Goal: Task Accomplishment & Management: Manage account settings

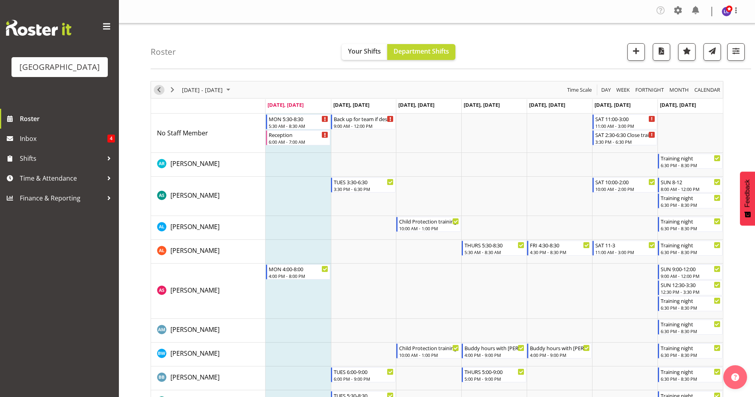
click at [157, 88] on span "Previous" at bounding box center [159, 90] width 10 height 10
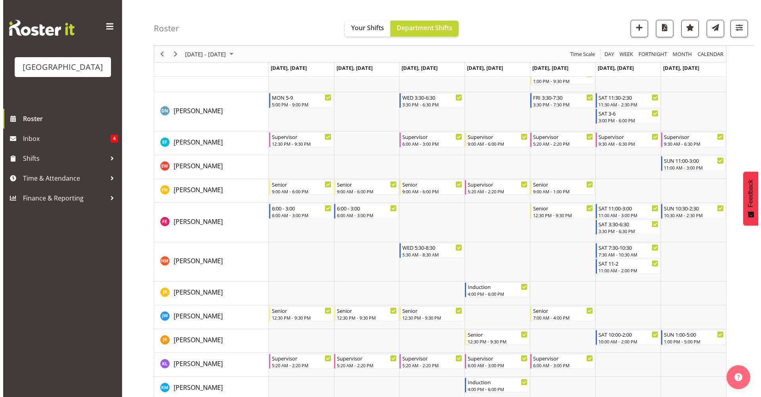
scroll to position [335, 0]
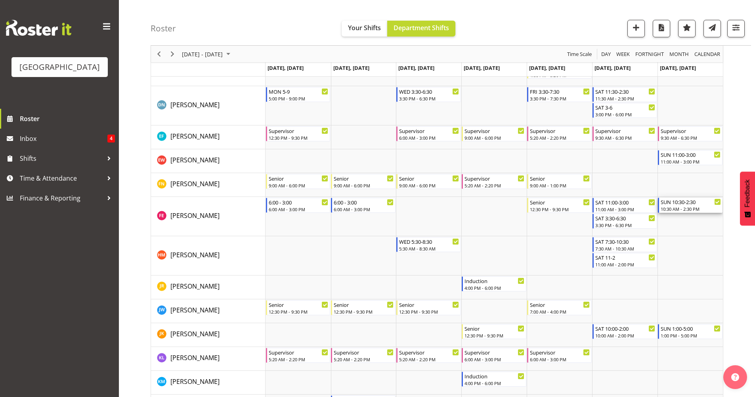
click at [702, 208] on div "10:30 AM - 2:30 PM" at bounding box center [691, 208] width 60 height 6
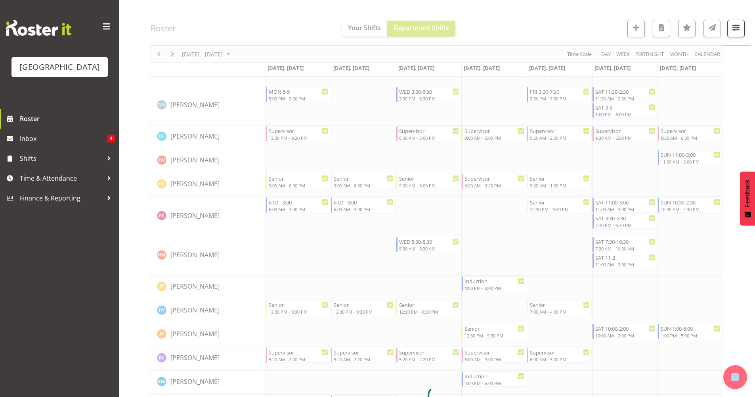
click at [702, 208] on div at bounding box center [437, 394] width 573 height 1299
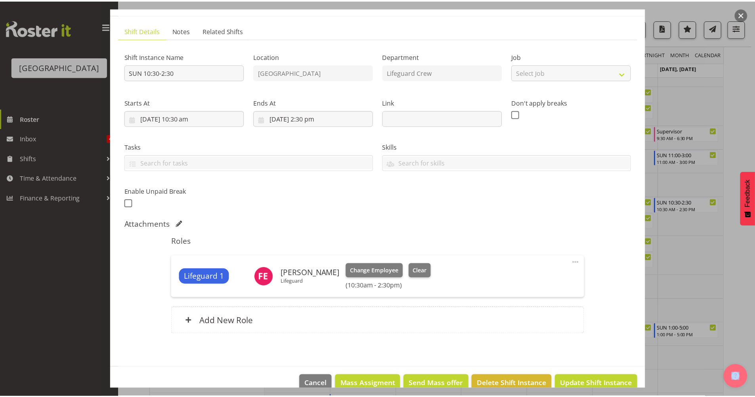
scroll to position [57, 0]
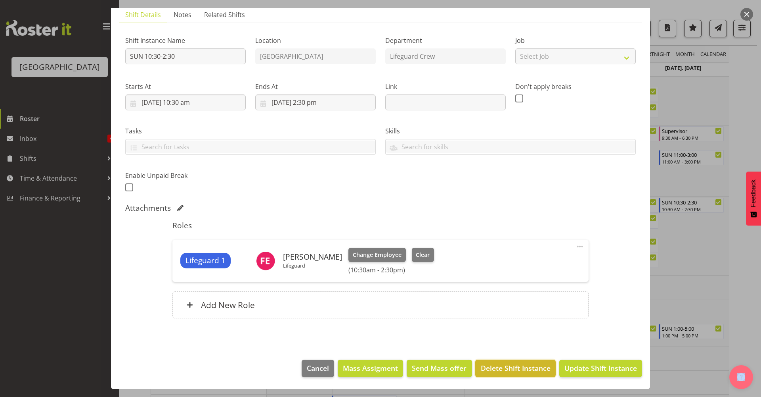
click at [506, 367] on span "Delete Shift Instance" at bounding box center [516, 367] width 70 height 10
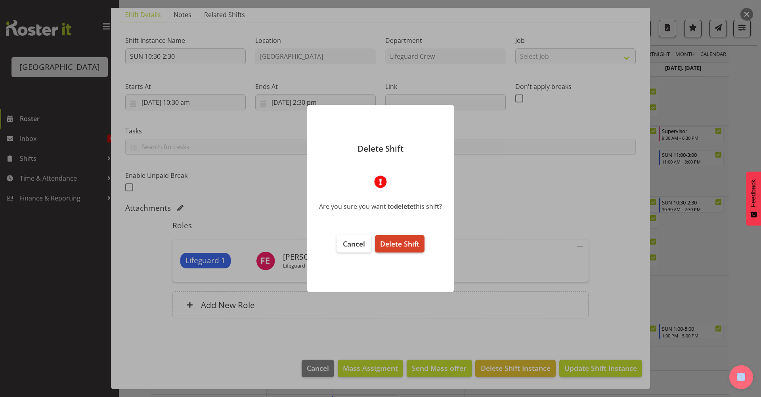
click at [416, 242] on span "Delete Shift" at bounding box center [399, 244] width 39 height 10
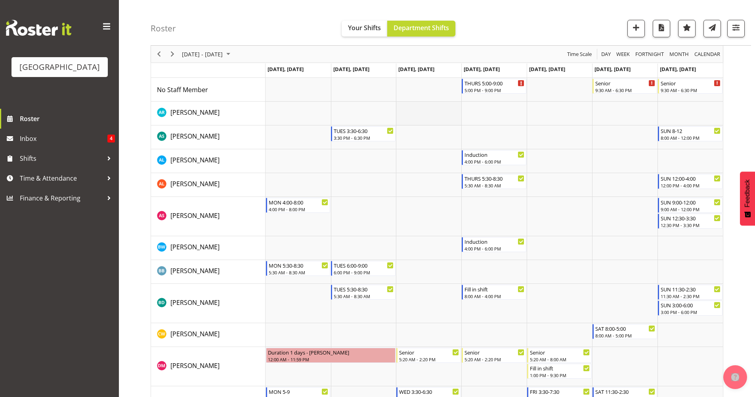
scroll to position [0, 0]
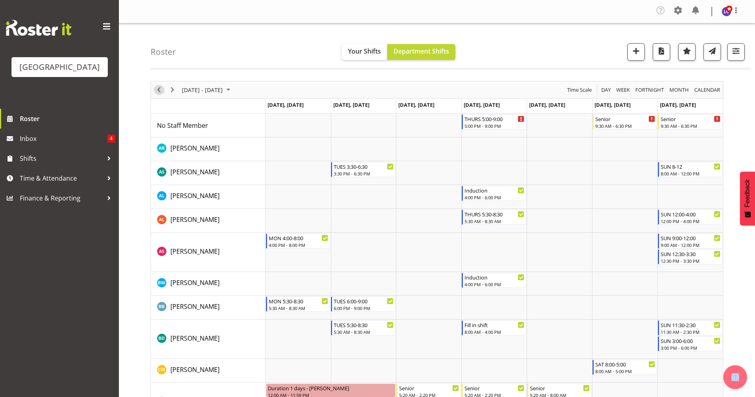
click at [161, 92] on span "Previous" at bounding box center [159, 90] width 10 height 10
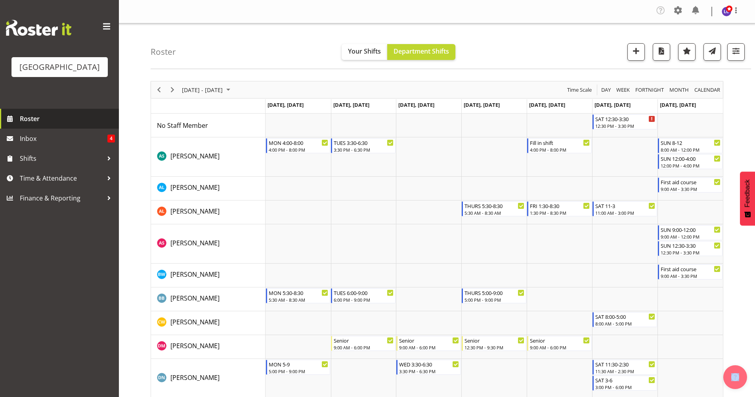
click at [4, 122] on link "Roster" at bounding box center [59, 119] width 119 height 20
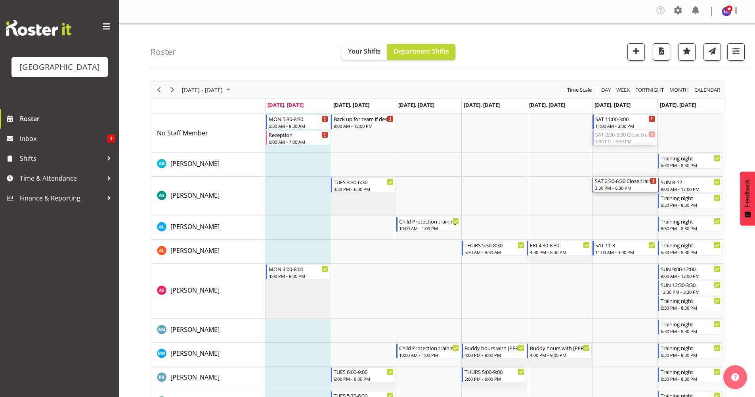
drag, startPoint x: 629, startPoint y: 140, endPoint x: 627, endPoint y: 207, distance: 67.4
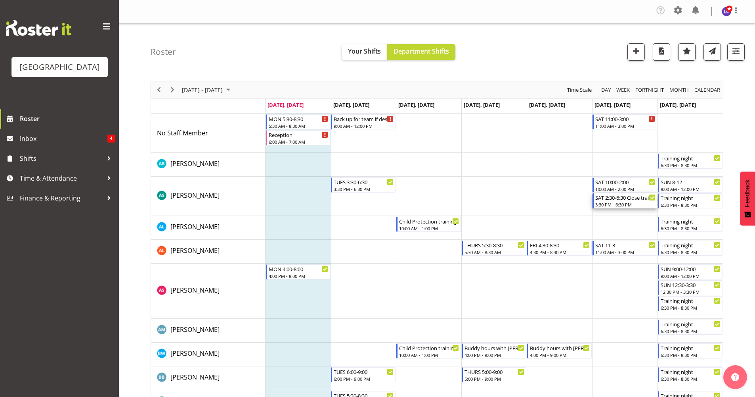
click at [633, 204] on div "3:30 PM - 6:30 PM" at bounding box center [626, 204] width 60 height 6
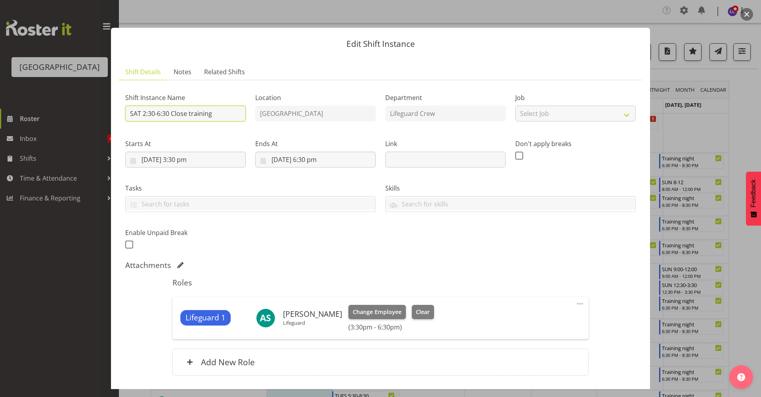
drag, startPoint x: 239, startPoint y: 115, endPoint x: 173, endPoint y: 117, distance: 66.3
click at [173, 117] on input "SAT 2:30-6:30 Close training" at bounding box center [185, 113] width 121 height 16
type input "SAT 2:30-6:30"
click at [324, 233] on div "Shift Instance Name SAT 2:30-6:30 Location [GEOGRAPHIC_DATA] Department Lifegua…" at bounding box center [381, 169] width 520 height 174
click at [367, 311] on span "Change Employee" at bounding box center [377, 311] width 49 height 9
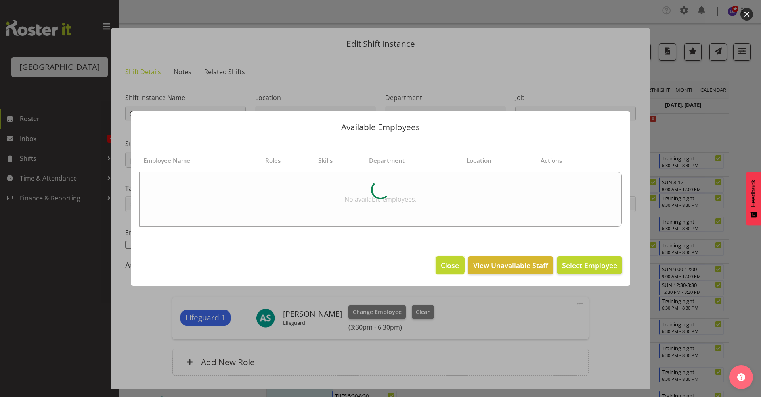
drag, startPoint x: 437, startPoint y: 263, endPoint x: 432, endPoint y: 266, distance: 5.6
click at [437, 263] on button "Close" at bounding box center [450, 264] width 29 height 17
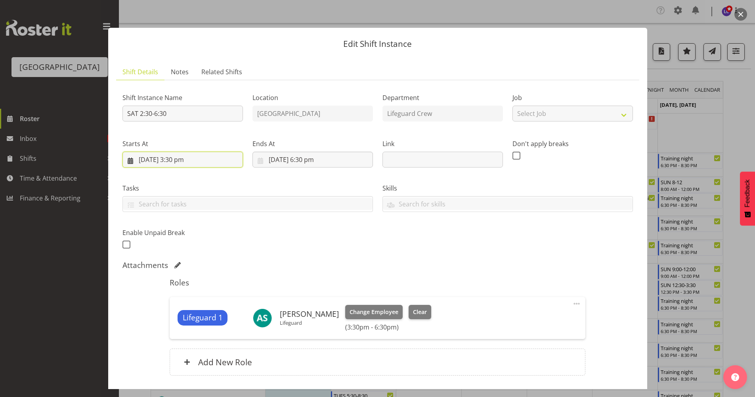
click at [171, 157] on input "[DATE] 3:30 pm" at bounding box center [183, 159] width 121 height 16
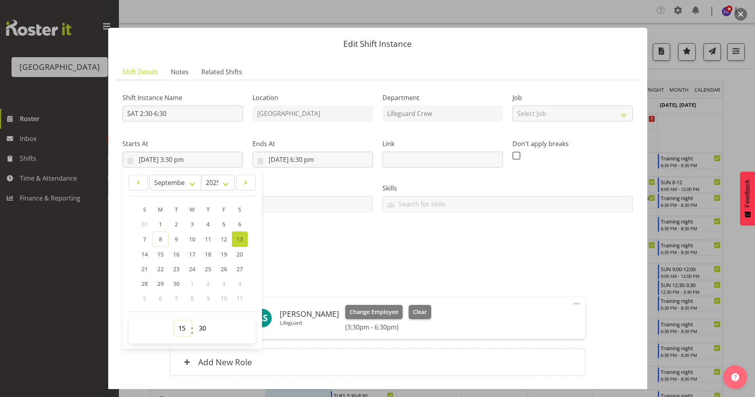
click at [178, 328] on select "00 01 02 03 04 05 06 07 08 09 10 11 12 13 14 15 16 17 18 19 20 21 22 23" at bounding box center [183, 328] width 18 height 16
select select "14"
click at [174, 320] on select "00 01 02 03 04 05 06 07 08 09 10 11 12 13 14 15 16 17 18 19 20 21 22 23" at bounding box center [183, 328] width 18 height 16
type input "[DATE] 2:30 pm"
click at [340, 265] on div "Attachments" at bounding box center [378, 265] width 511 height 10
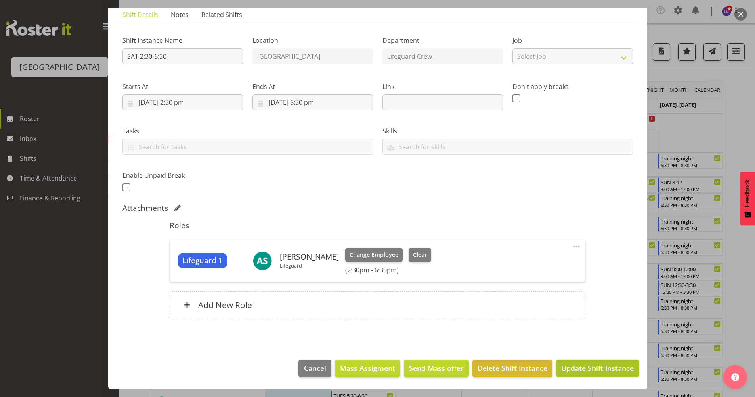
click at [583, 368] on span "Update Shift Instance" at bounding box center [598, 367] width 73 height 10
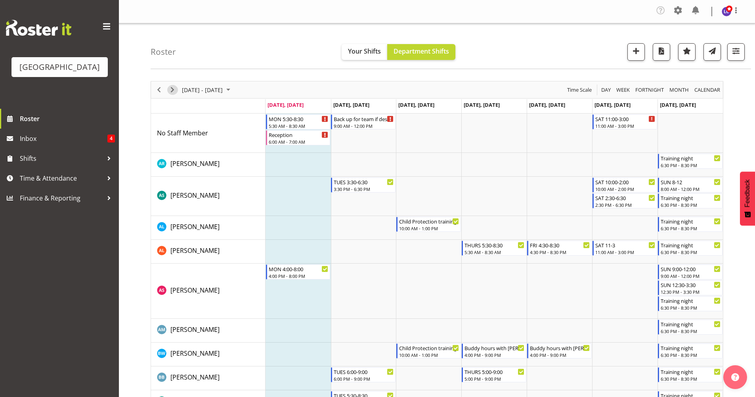
click at [167, 89] on button "Next" at bounding box center [172, 90] width 11 height 10
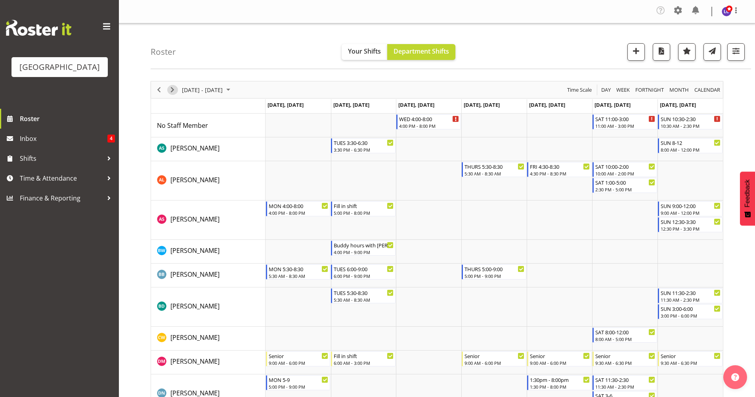
click at [176, 90] on span "Next" at bounding box center [173, 90] width 10 height 10
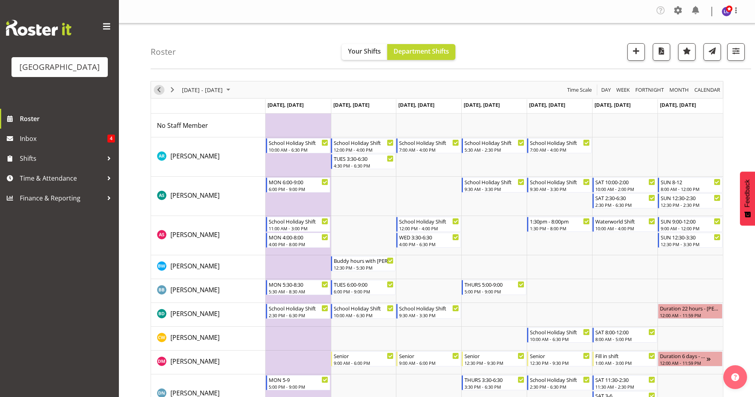
click at [157, 90] on span "Previous" at bounding box center [159, 90] width 10 height 10
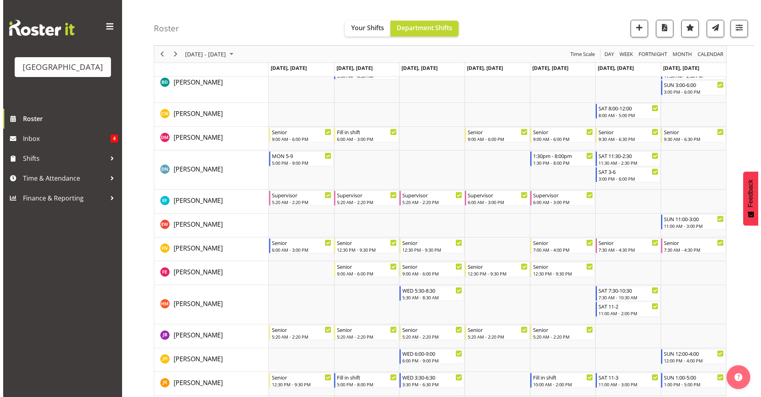
scroll to position [225, 0]
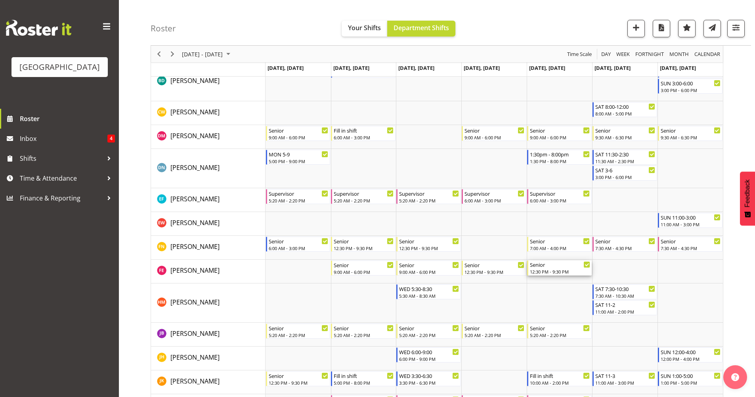
click at [561, 270] on div "12:30 PM - 9:30 PM" at bounding box center [560, 271] width 60 height 6
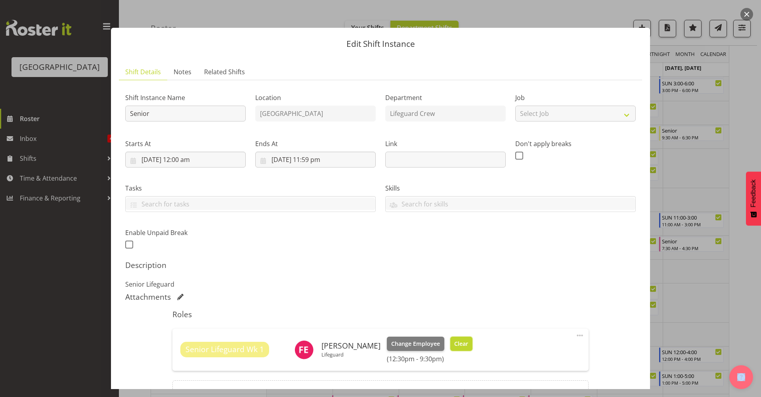
click at [457, 347] on span "Clear" at bounding box center [461, 343] width 14 height 9
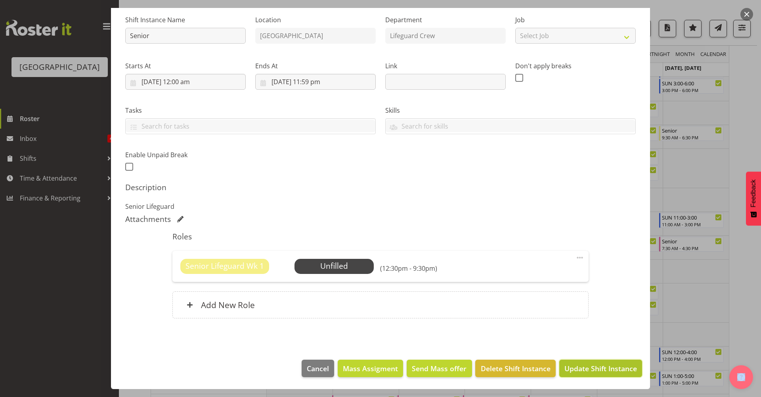
click at [589, 366] on span "Update Shift Instance" at bounding box center [601, 368] width 73 height 10
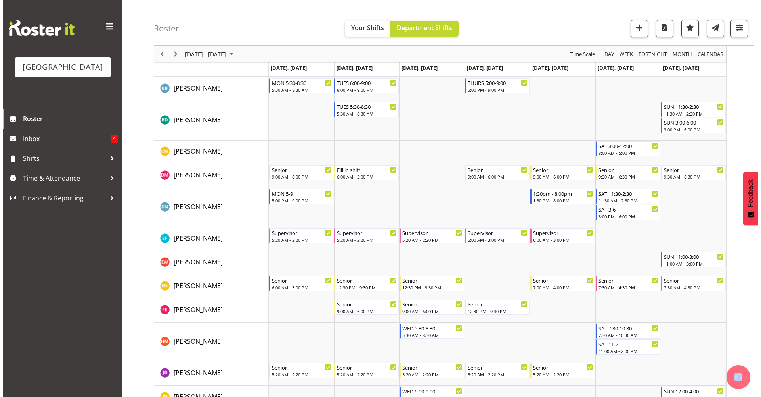
scroll to position [187, 0]
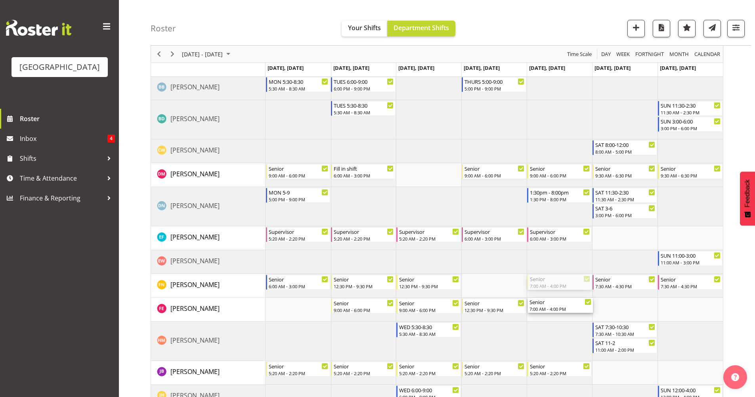
drag, startPoint x: 562, startPoint y: 282, endPoint x: 564, endPoint y: 307, distance: 25.5
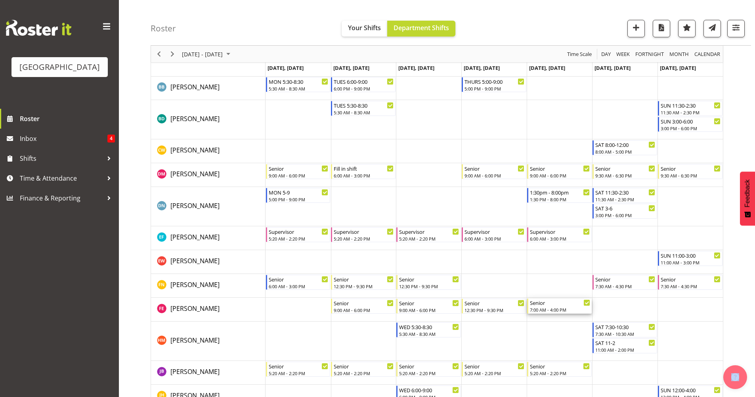
click at [564, 307] on div "7:00 AM - 4:00 PM" at bounding box center [560, 309] width 60 height 6
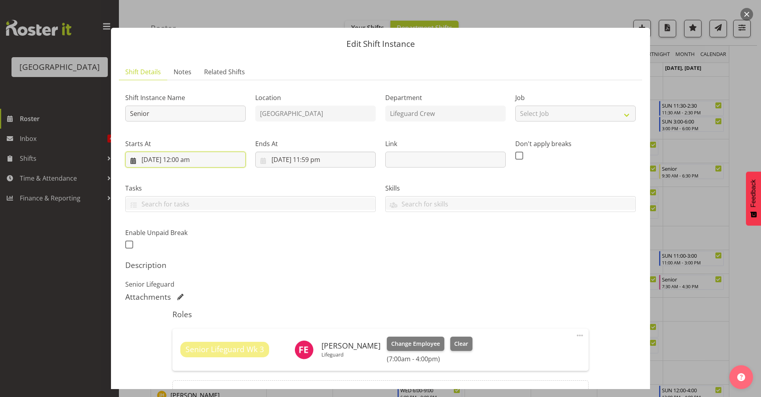
click at [206, 157] on input "[DATE] 12:00 am" at bounding box center [185, 159] width 121 height 16
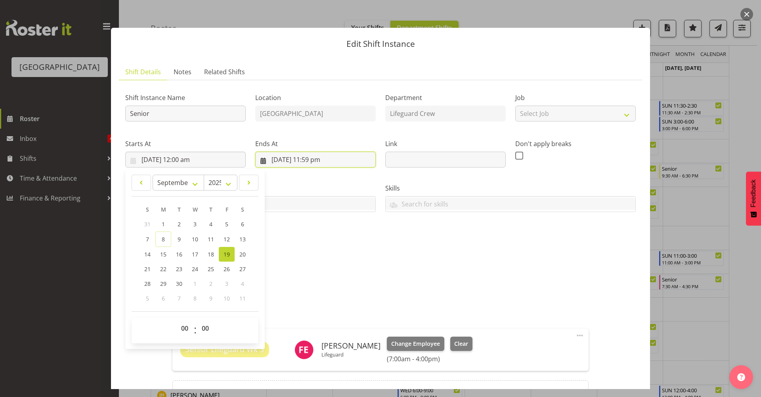
click at [342, 162] on input "[DATE] 11:59 pm" at bounding box center [315, 159] width 121 height 16
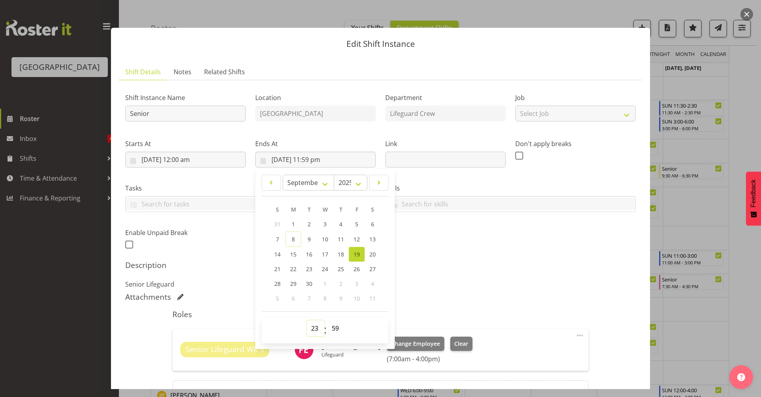
click at [317, 331] on select "00 01 02 03 04 05 06 07 08 09 10 11 12 13 14 15 16 17 18 19 20 21 22 23" at bounding box center [316, 328] width 18 height 16
select select "14"
click at [307, 320] on select "00 01 02 03 04 05 06 07 08 09 10 11 12 13 14 15 16 17 18 19 20 21 22 23" at bounding box center [316, 328] width 18 height 16
type input "[DATE] 2:59 pm"
click at [331, 326] on select "00 01 02 03 04 05 06 07 08 09 10 11 12 13 14 15 16 17 18 19 20 21 22 23 24 25 2…" at bounding box center [337, 328] width 18 height 16
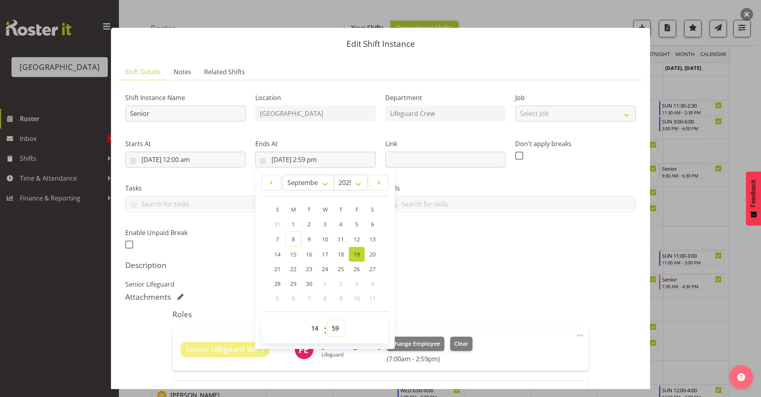
select select "45"
click at [328, 320] on select "00 01 02 03 04 05 06 07 08 09 10 11 12 13 14 15 16 17 18 19 20 21 22 23 24 25 2…" at bounding box center [337, 328] width 18 height 16
type input "[DATE] 2:45 pm"
click at [447, 298] on div "Attachments" at bounding box center [380, 297] width 511 height 10
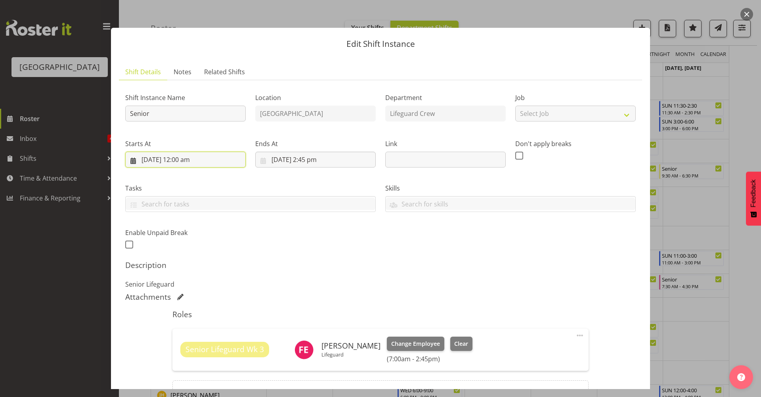
click at [188, 159] on input "[DATE] 12:00 am" at bounding box center [185, 159] width 121 height 16
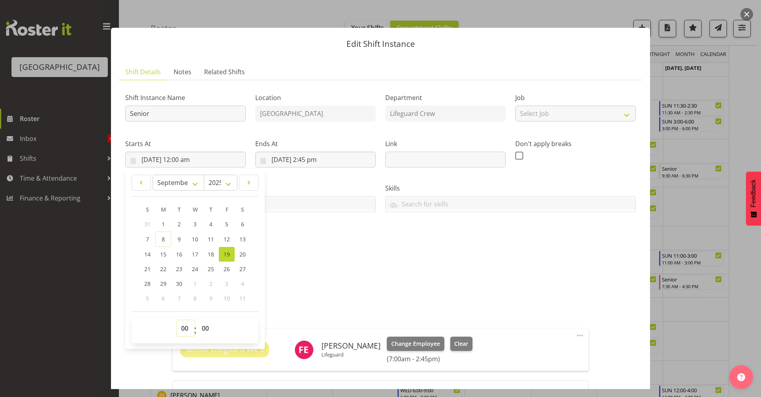
click at [182, 330] on select "00 01 02 03 04 05 06 07 08 09 10 11 12 13 14 15 16 17 18 19 20 21 22 23" at bounding box center [186, 328] width 18 height 16
select select "7"
click at [177, 320] on select "00 01 02 03 04 05 06 07 08 09 10 11 12 13 14 15 16 17 18 19 20 21 22 23" at bounding box center [186, 328] width 18 height 16
type input "[DATE] 7:00 am"
click at [318, 205] on input "text" at bounding box center [251, 203] width 250 height 12
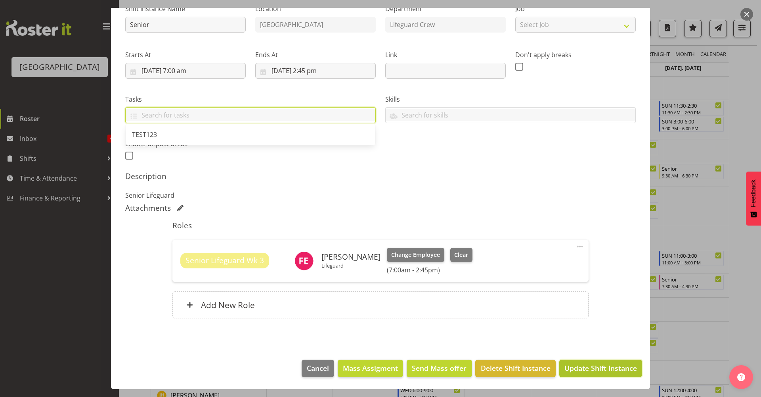
click at [584, 363] on span "Update Shift Instance" at bounding box center [601, 367] width 73 height 10
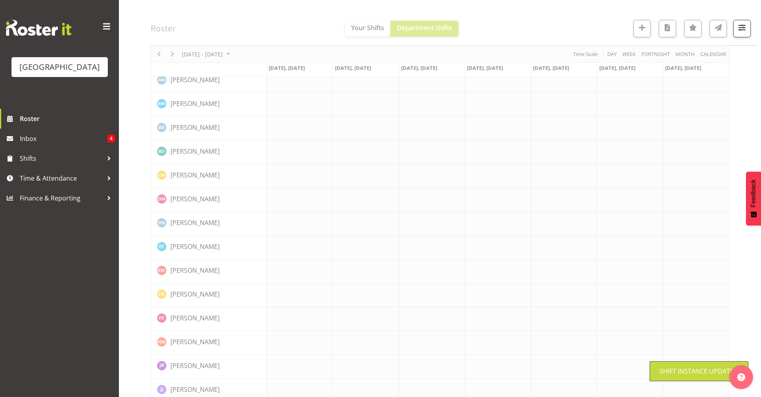
scroll to position [0, 0]
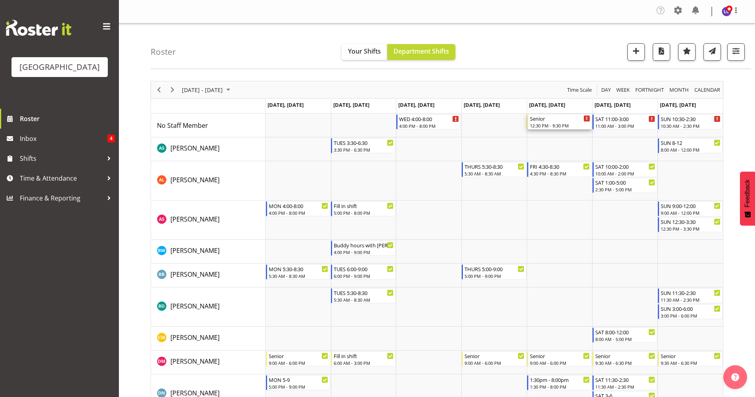
click at [563, 123] on div "12:30 PM - 9:30 PM" at bounding box center [560, 125] width 60 height 6
click at [0, 0] on div at bounding box center [0, 0] width 0 height 0
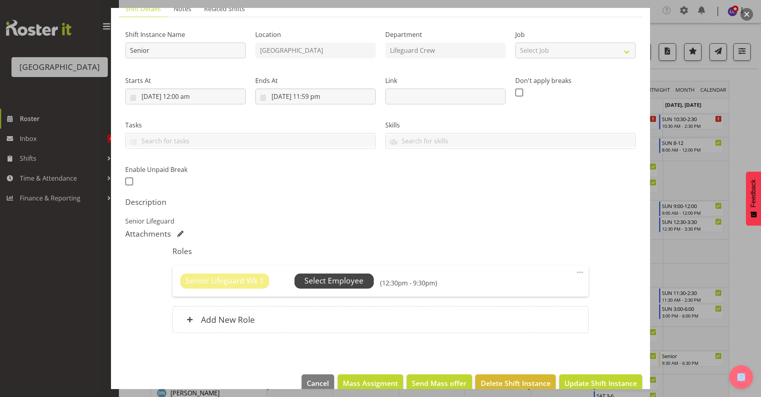
scroll to position [78, 0]
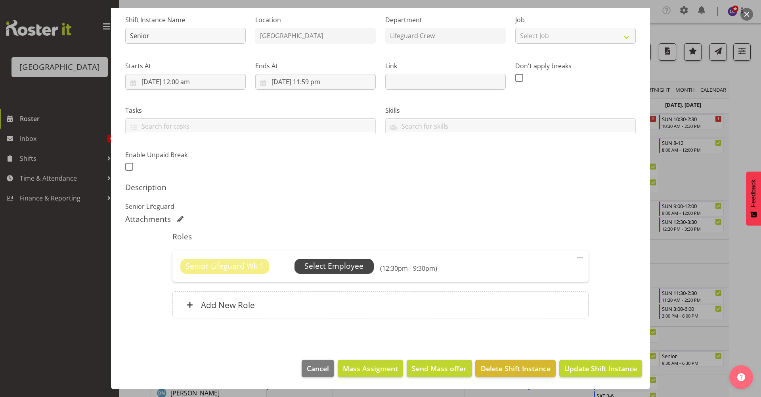
click at [330, 263] on span "Select Employee" at bounding box center [334, 266] width 59 height 12
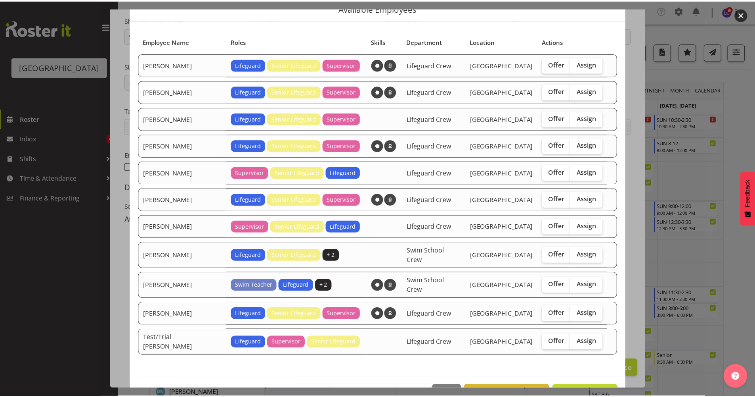
scroll to position [52, 0]
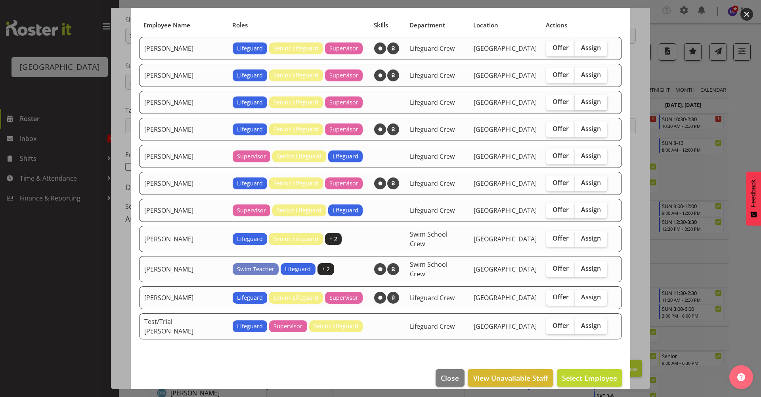
click at [581, 100] on span "Assign" at bounding box center [591, 102] width 20 height 8
click at [577, 100] on input "Assign" at bounding box center [577, 101] width 5 height 5
checkbox input "true"
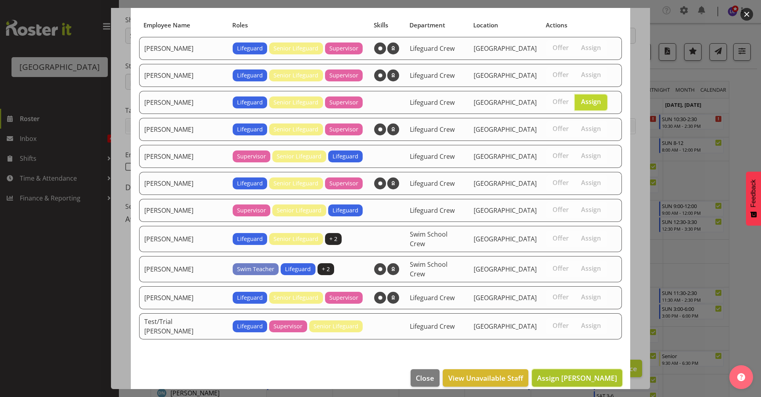
click at [567, 373] on span "Assign [PERSON_NAME]" at bounding box center [577, 378] width 80 height 10
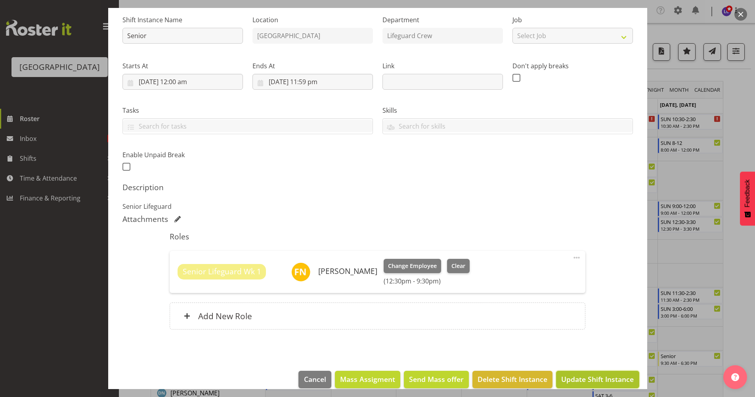
click at [569, 380] on span "Update Shift Instance" at bounding box center [598, 379] width 73 height 10
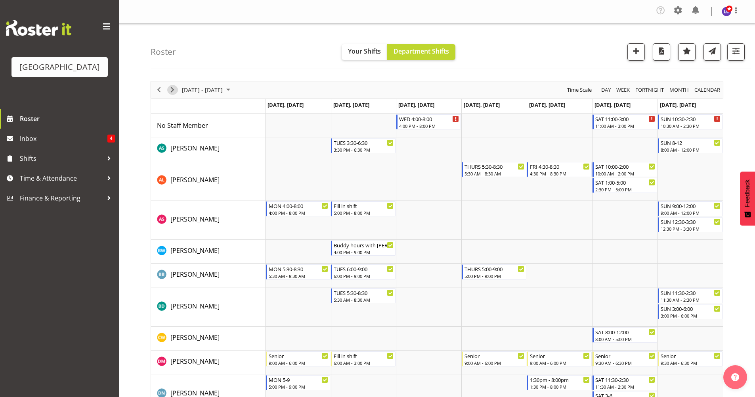
click at [177, 86] on div "Timeline Week of September 15, 2025" at bounding box center [172, 89] width 13 height 17
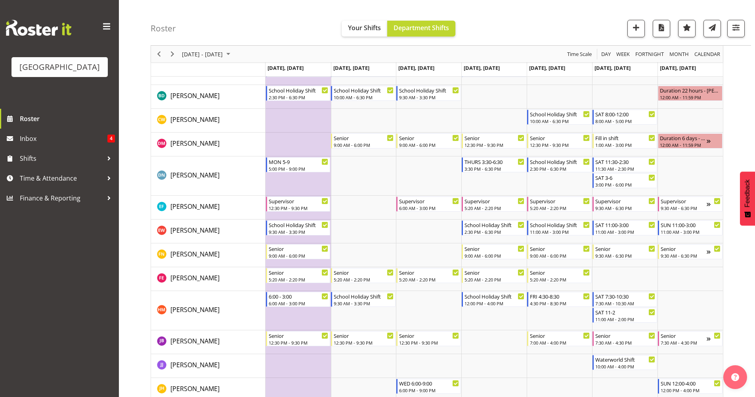
scroll to position [219, 0]
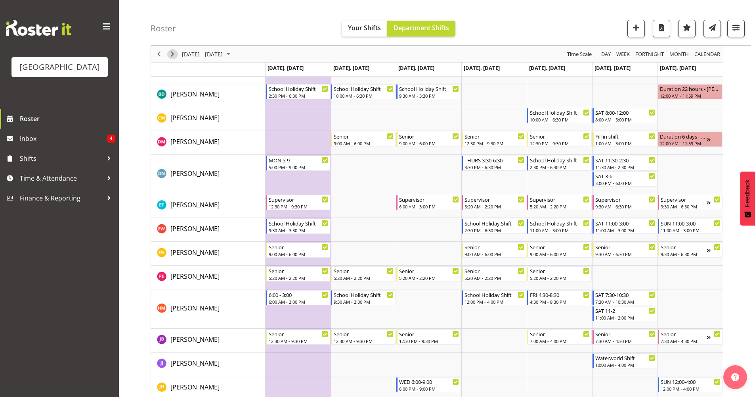
click at [174, 55] on span "Next" at bounding box center [173, 54] width 10 height 10
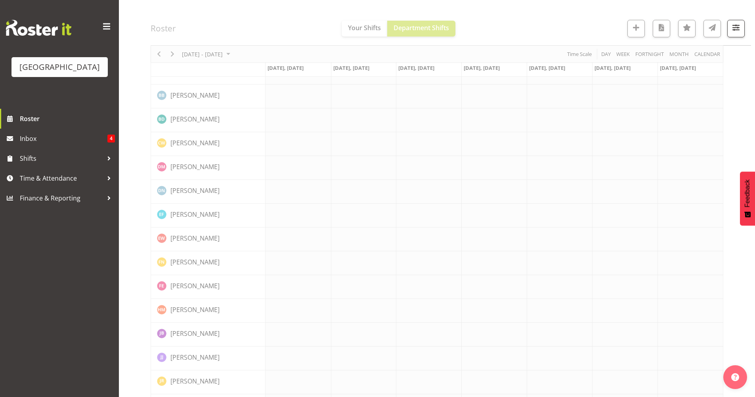
scroll to position [0, 0]
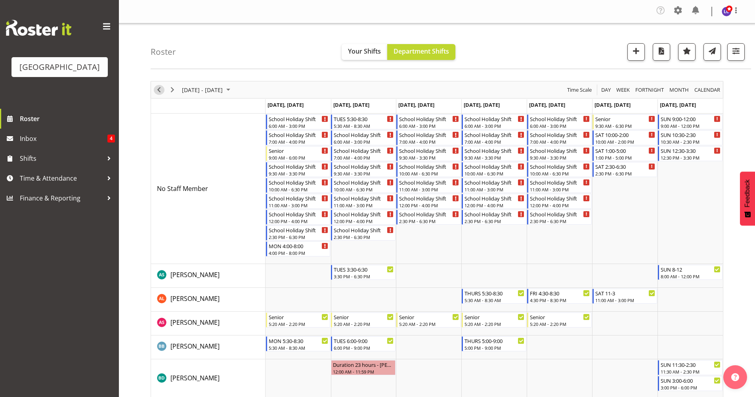
click at [158, 91] on span "Previous" at bounding box center [159, 90] width 10 height 10
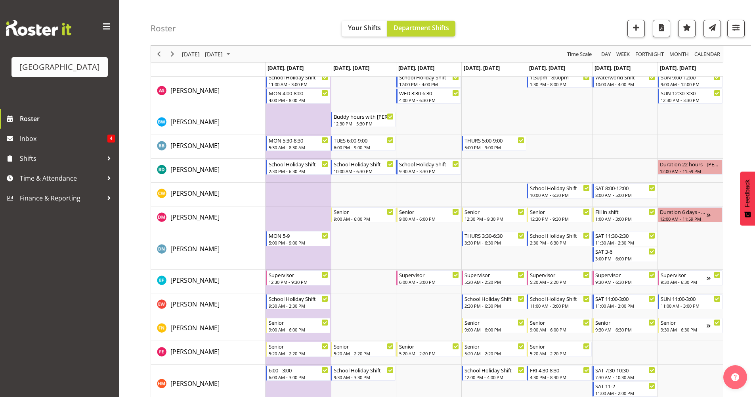
scroll to position [145, 0]
drag, startPoint x: 159, startPoint y: 56, endPoint x: 169, endPoint y: 64, distance: 12.9
click at [159, 56] on span "Previous" at bounding box center [159, 54] width 10 height 10
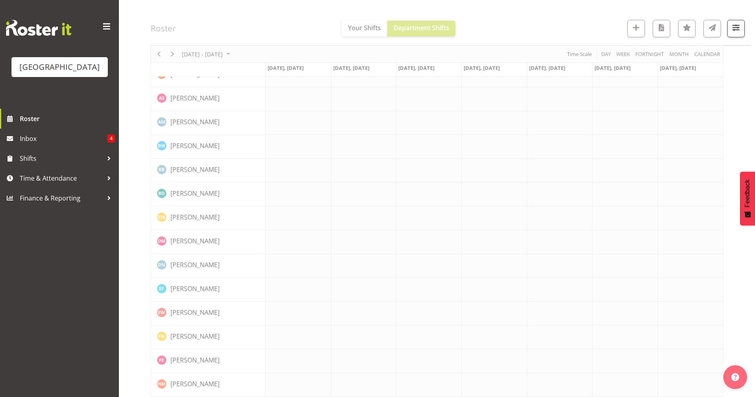
scroll to position [0, 0]
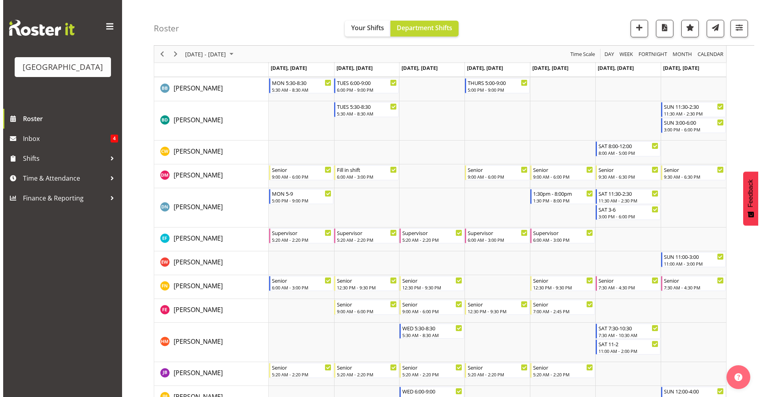
scroll to position [188, 0]
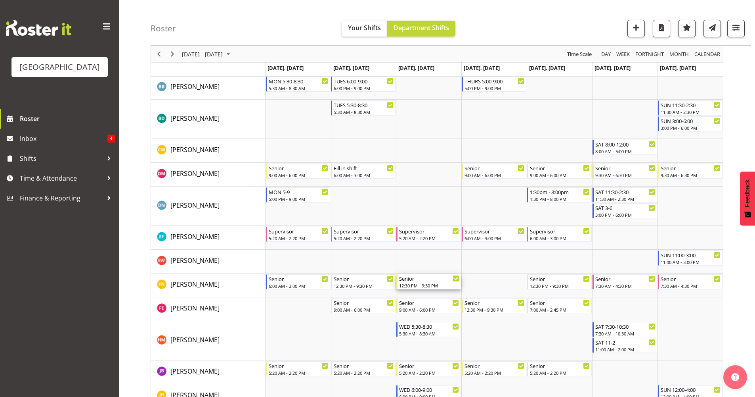
click at [439, 281] on div "Senior" at bounding box center [429, 278] width 60 height 8
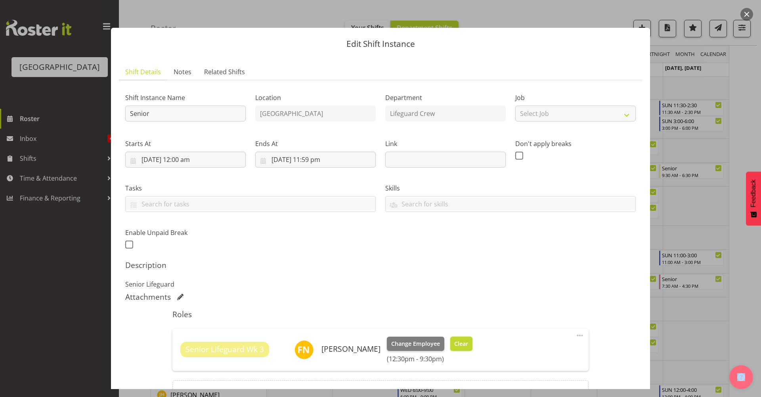
click at [459, 342] on span "Clear" at bounding box center [461, 343] width 14 height 9
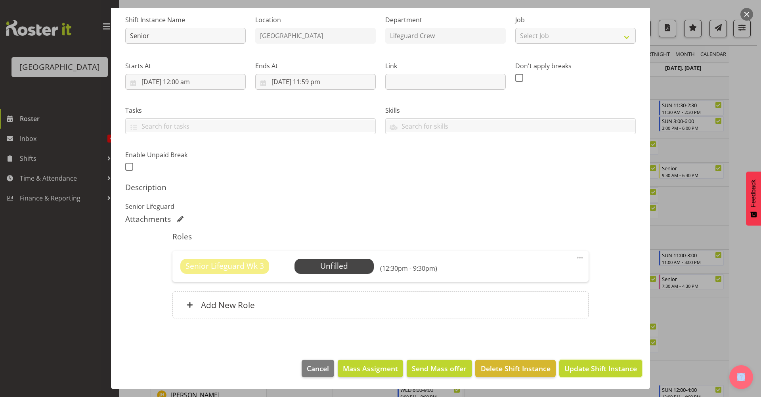
click at [590, 362] on button "Update Shift Instance" at bounding box center [601, 367] width 83 height 17
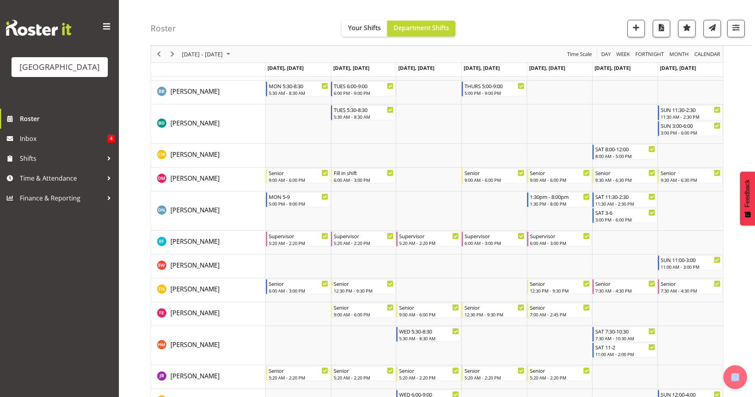
scroll to position [215, 0]
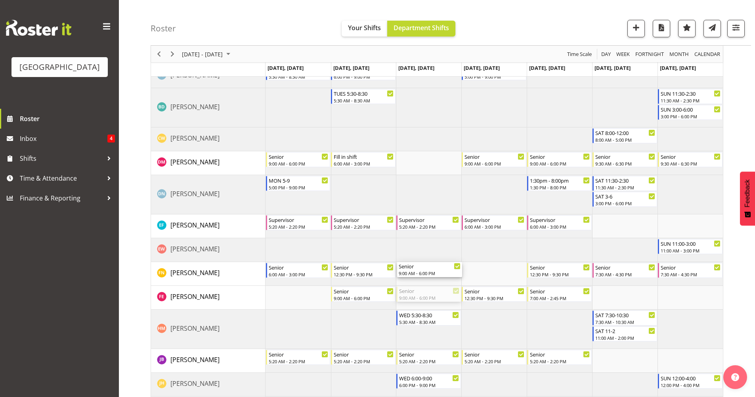
drag, startPoint x: 417, startPoint y: 294, endPoint x: 424, endPoint y: 270, distance: 24.6
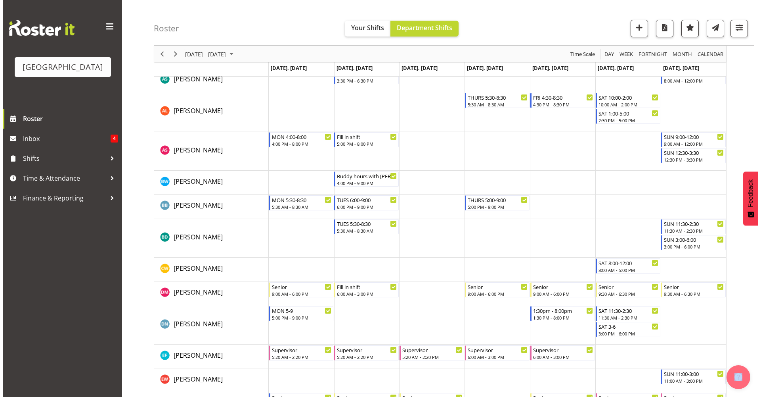
scroll to position [0, 0]
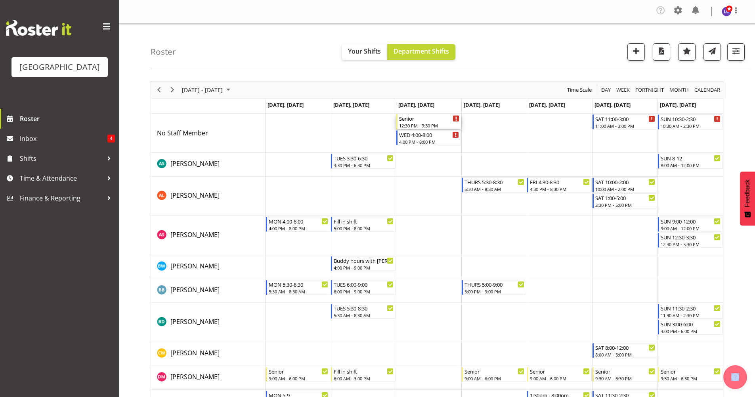
click at [420, 119] on div "Senior" at bounding box center [429, 118] width 60 height 8
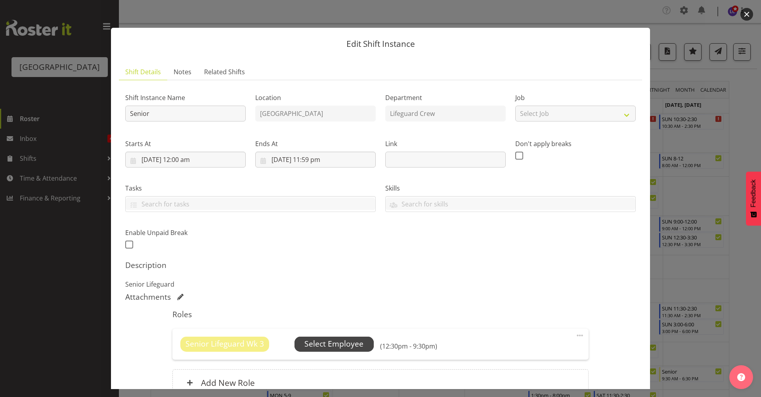
click at [347, 341] on span "Select Employee" at bounding box center [334, 344] width 59 height 12
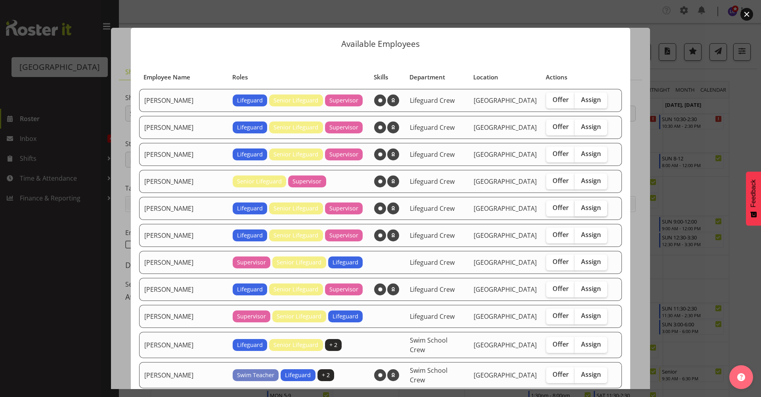
click at [581, 211] on span "Assign" at bounding box center [591, 207] width 20 height 8
click at [580, 210] on input "Assign" at bounding box center [577, 207] width 5 height 5
checkbox input "true"
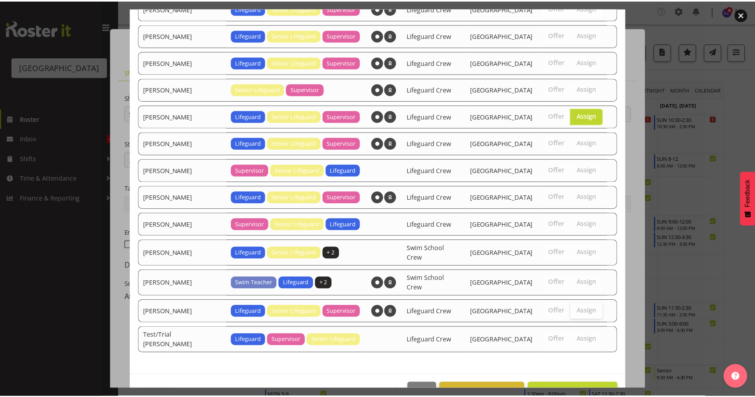
scroll to position [106, 0]
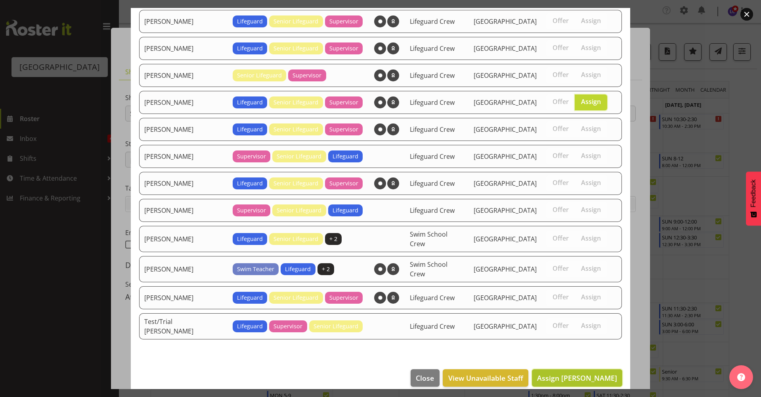
click at [554, 373] on span "Assign [PERSON_NAME]" at bounding box center [577, 378] width 80 height 10
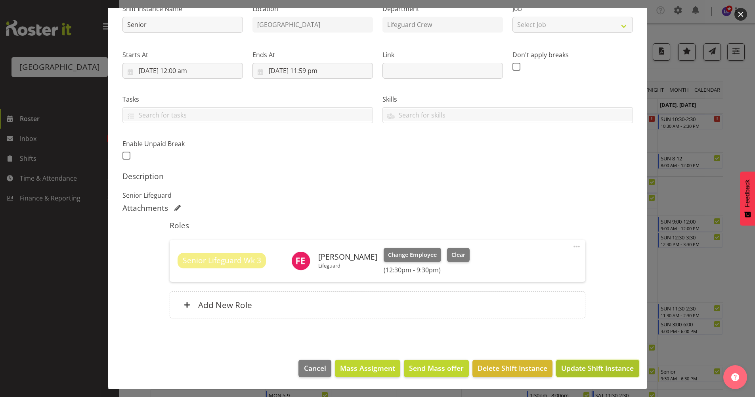
click at [583, 376] on button "Update Shift Instance" at bounding box center [597, 367] width 83 height 17
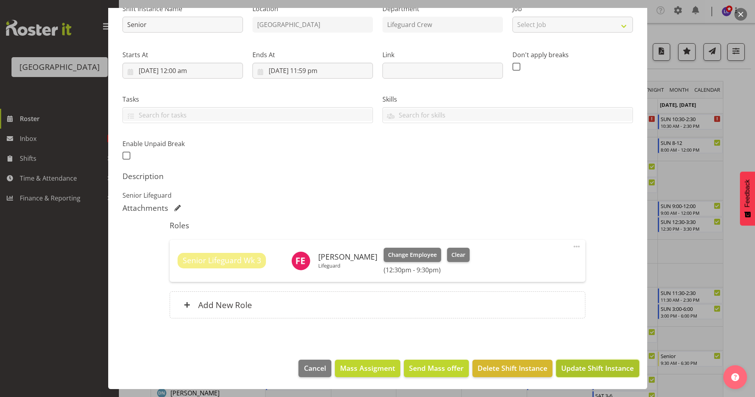
click at [568, 366] on span "Update Shift Instance" at bounding box center [598, 367] width 73 height 10
